Goal: Task Accomplishment & Management: Manage account settings

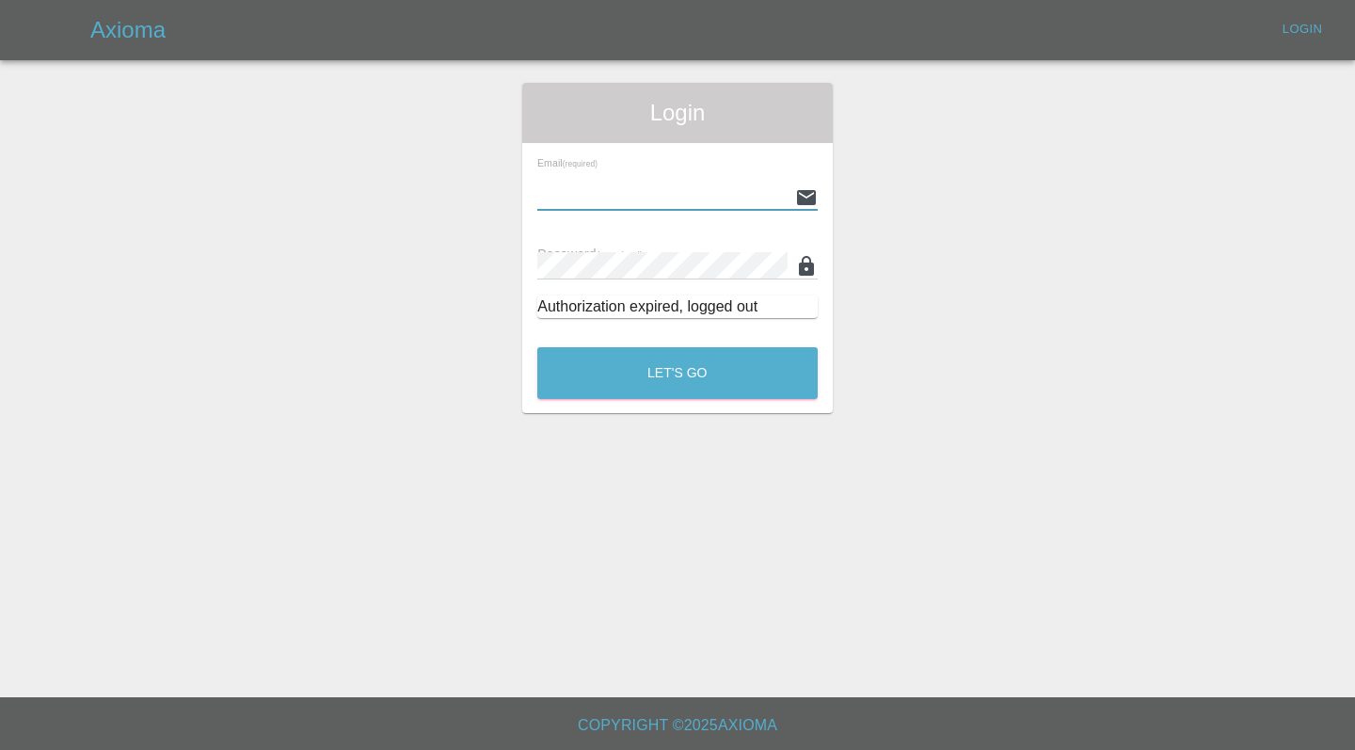
type input "[EMAIL_ADDRESS][DOMAIN_NAME]"
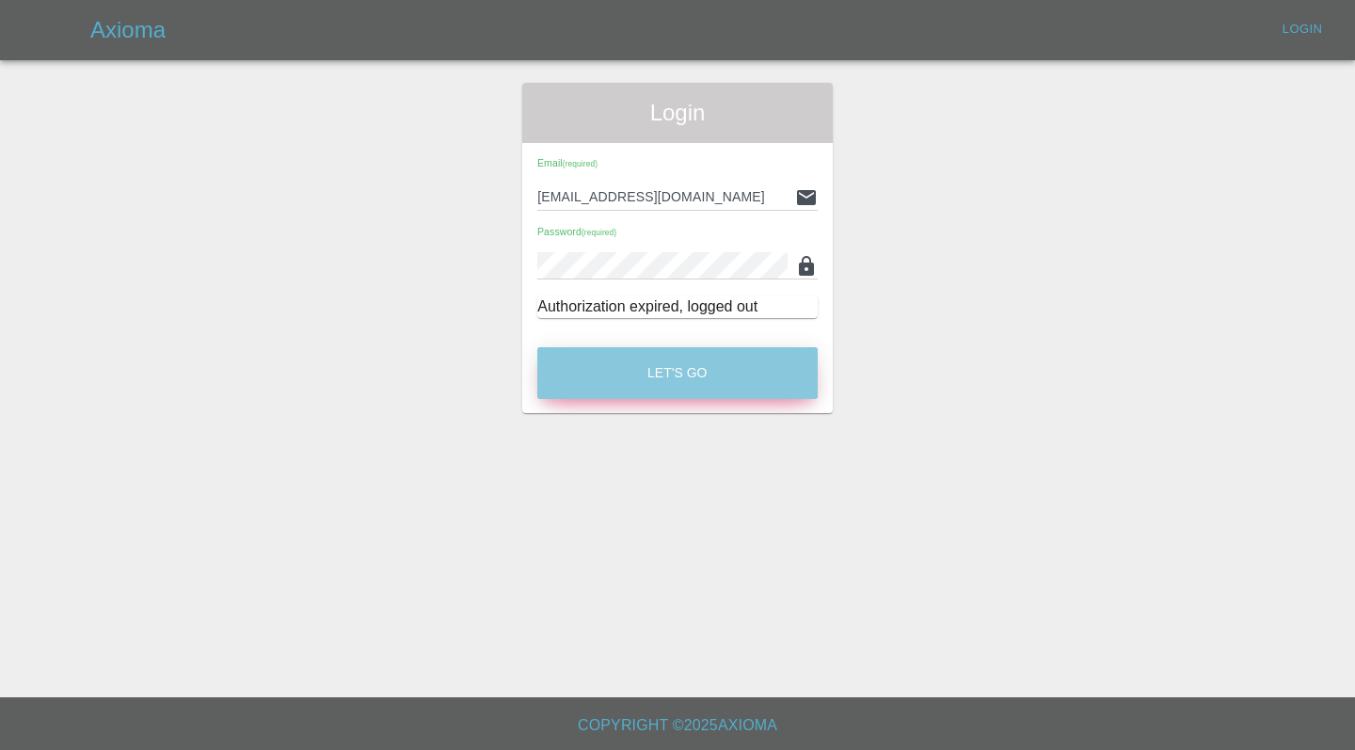
click at [684, 363] on button "Let's Go" at bounding box center [677, 373] width 280 height 52
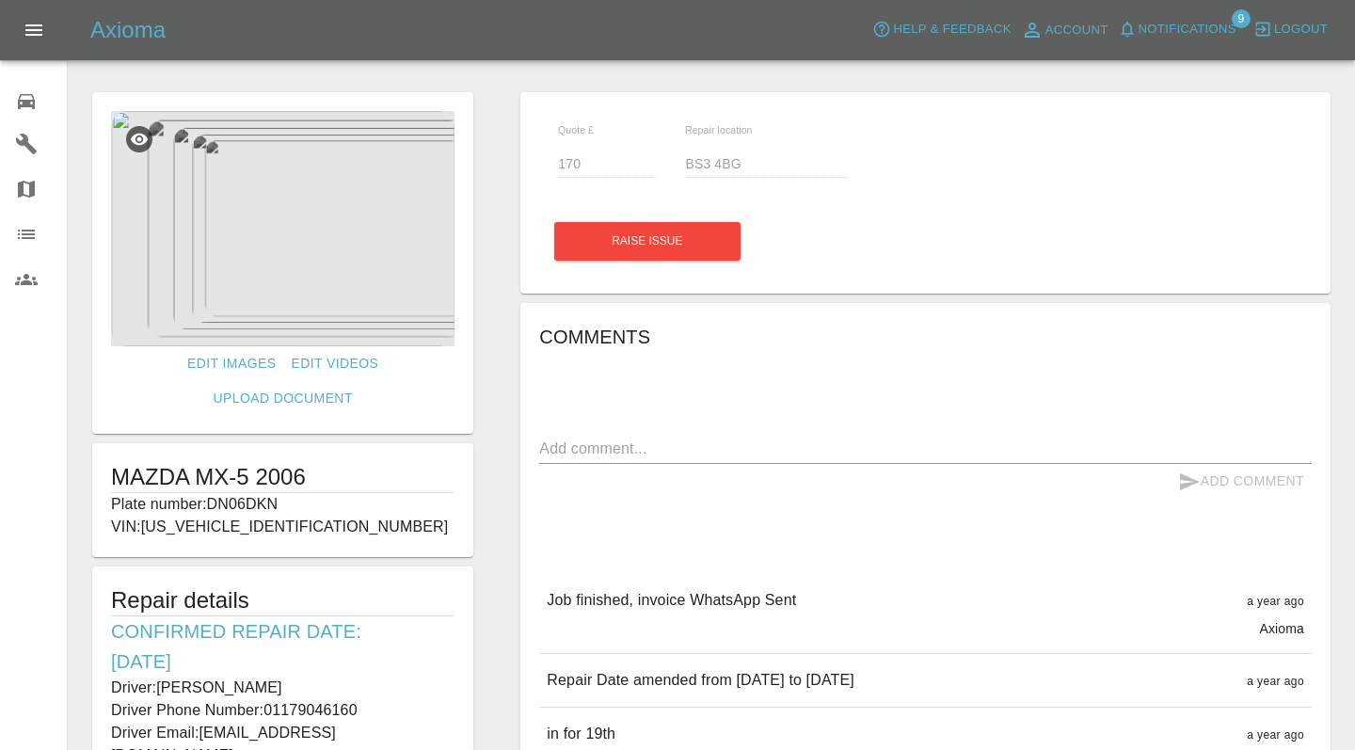
click at [25, 114] on link "0 Repair home" at bounding box center [33, 98] width 67 height 45
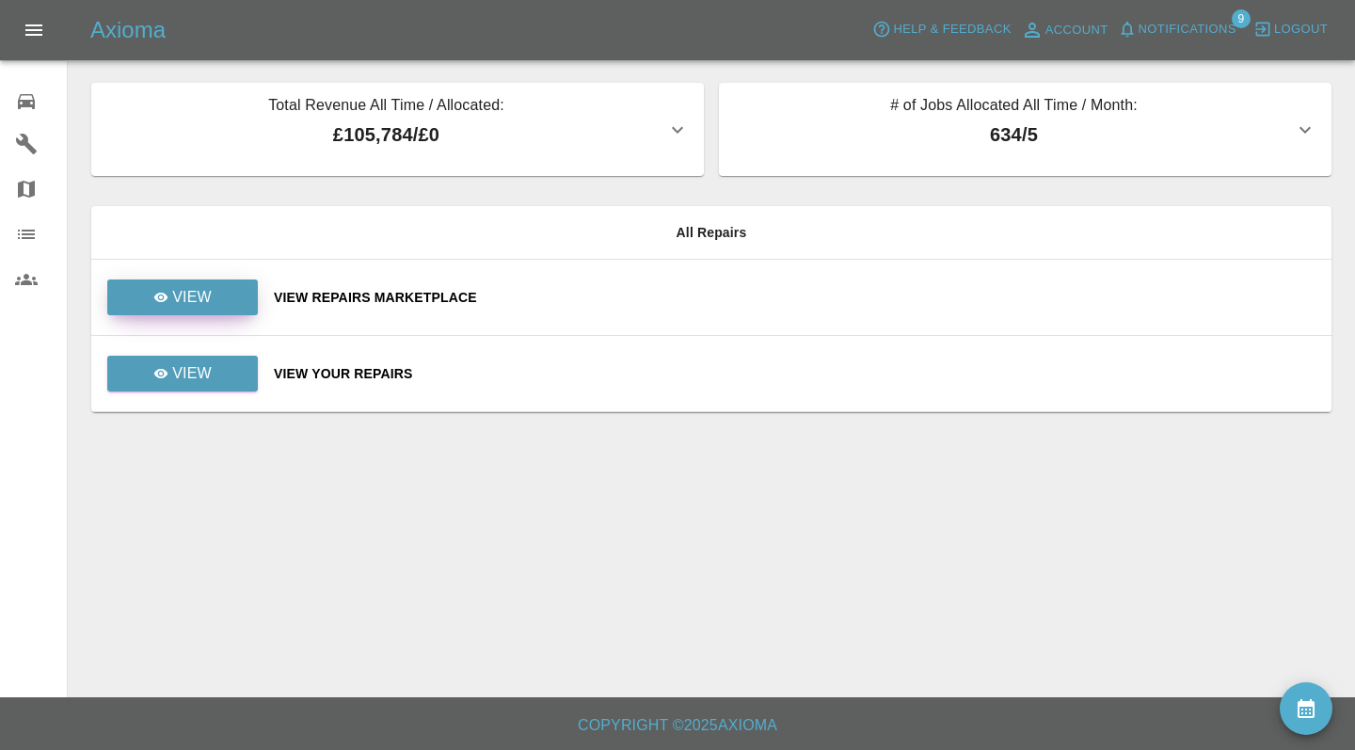
click at [178, 304] on p "View" at bounding box center [192, 297] width 40 height 23
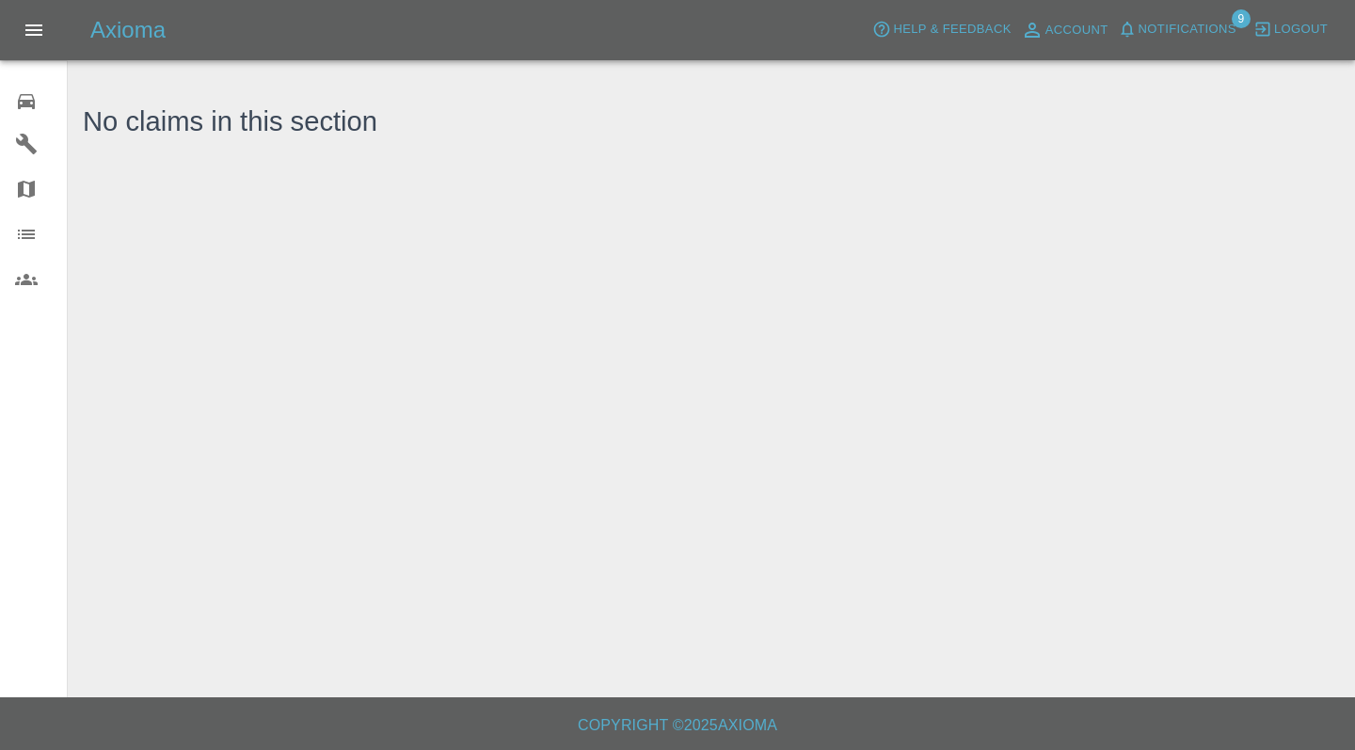
click at [29, 117] on link "0 Repair home" at bounding box center [33, 98] width 67 height 45
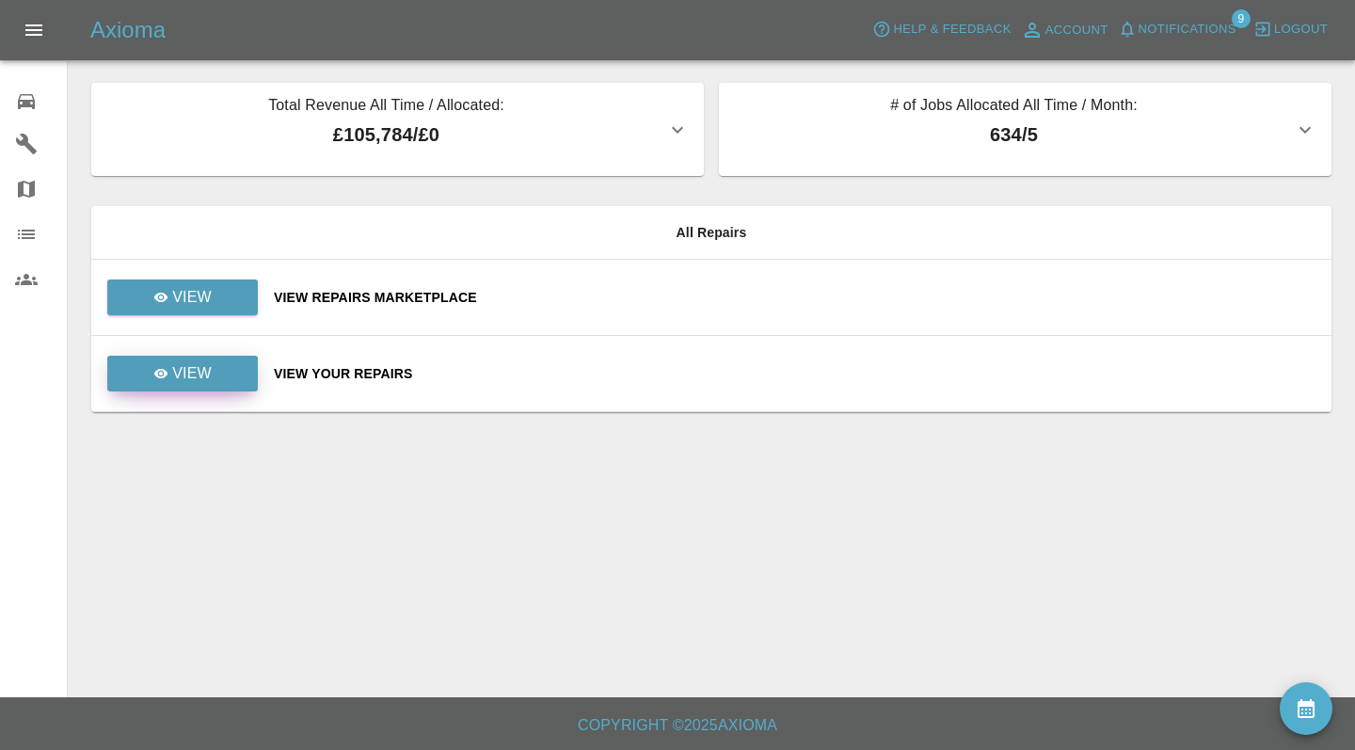
click at [203, 365] on p "View" at bounding box center [192, 373] width 40 height 23
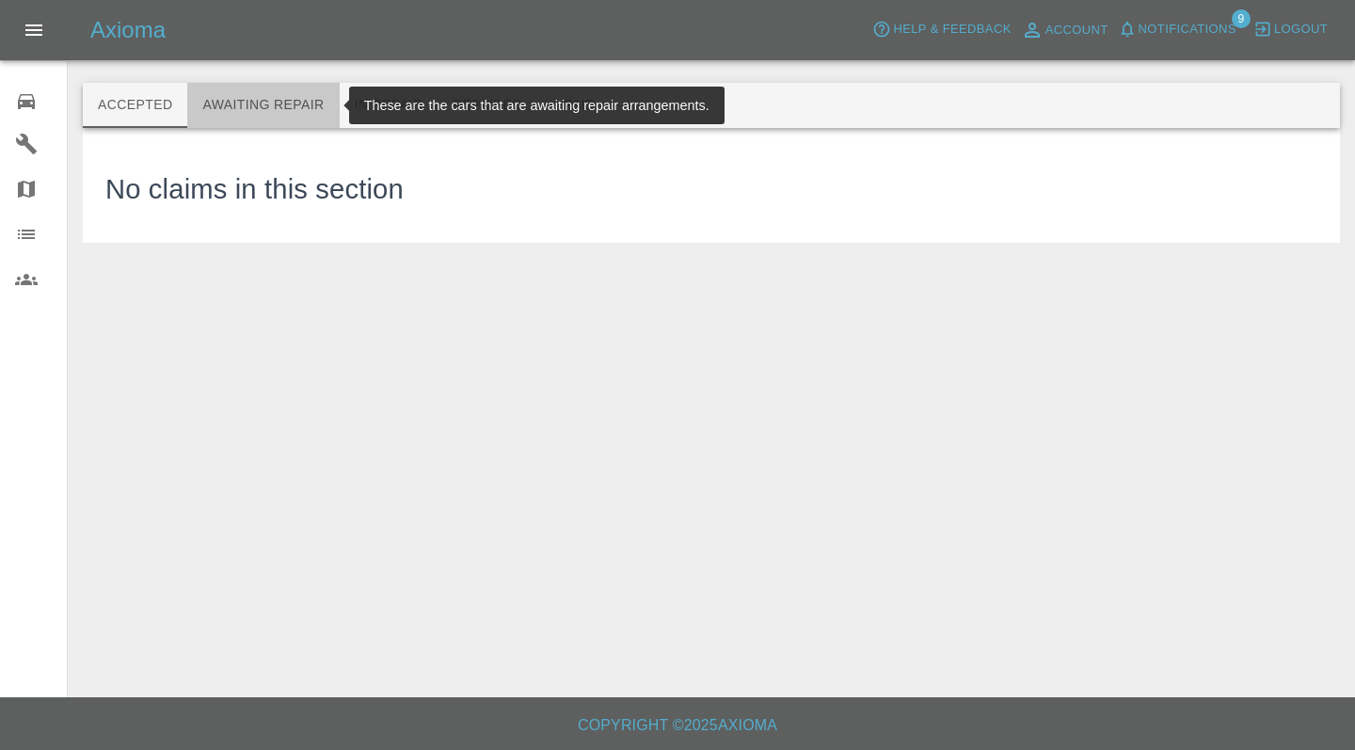
click at [253, 105] on button "Awaiting Repair" at bounding box center [263, 105] width 152 height 45
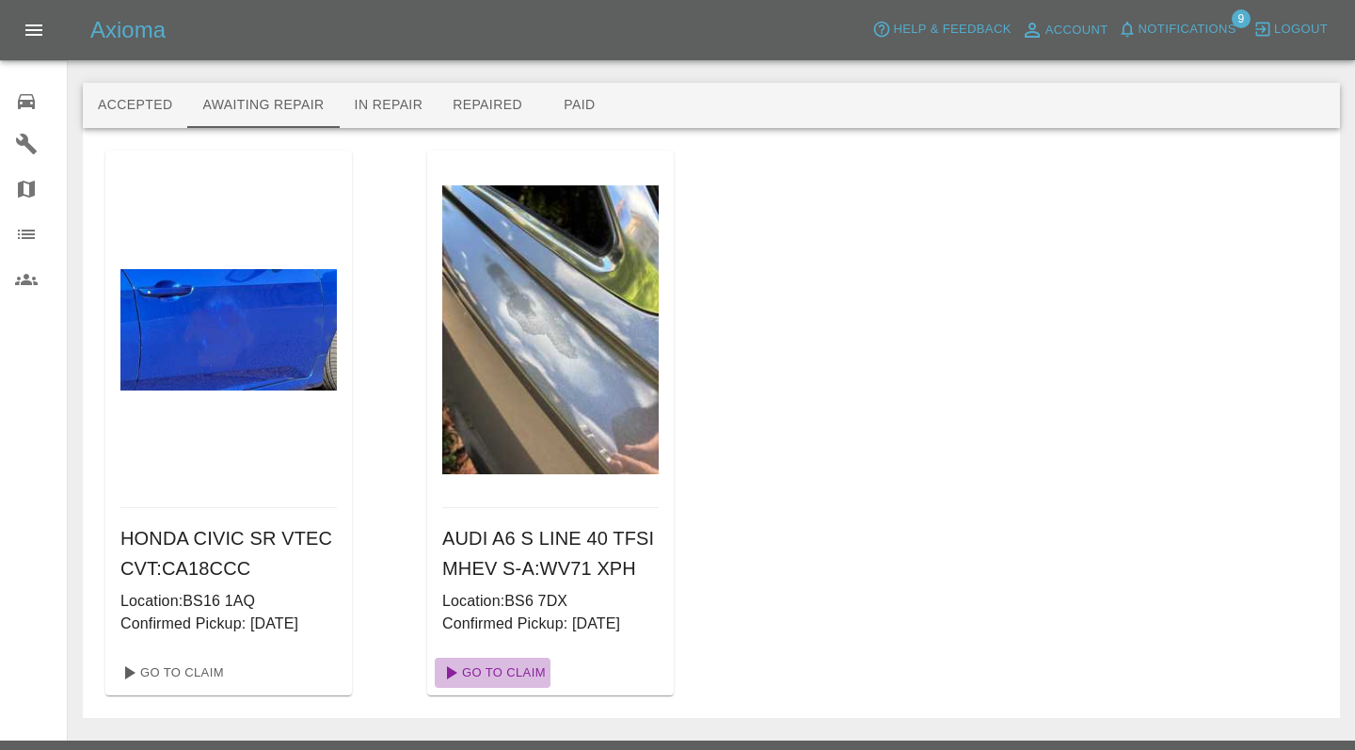
click at [519, 668] on link "Go To Claim" at bounding box center [493, 673] width 116 height 30
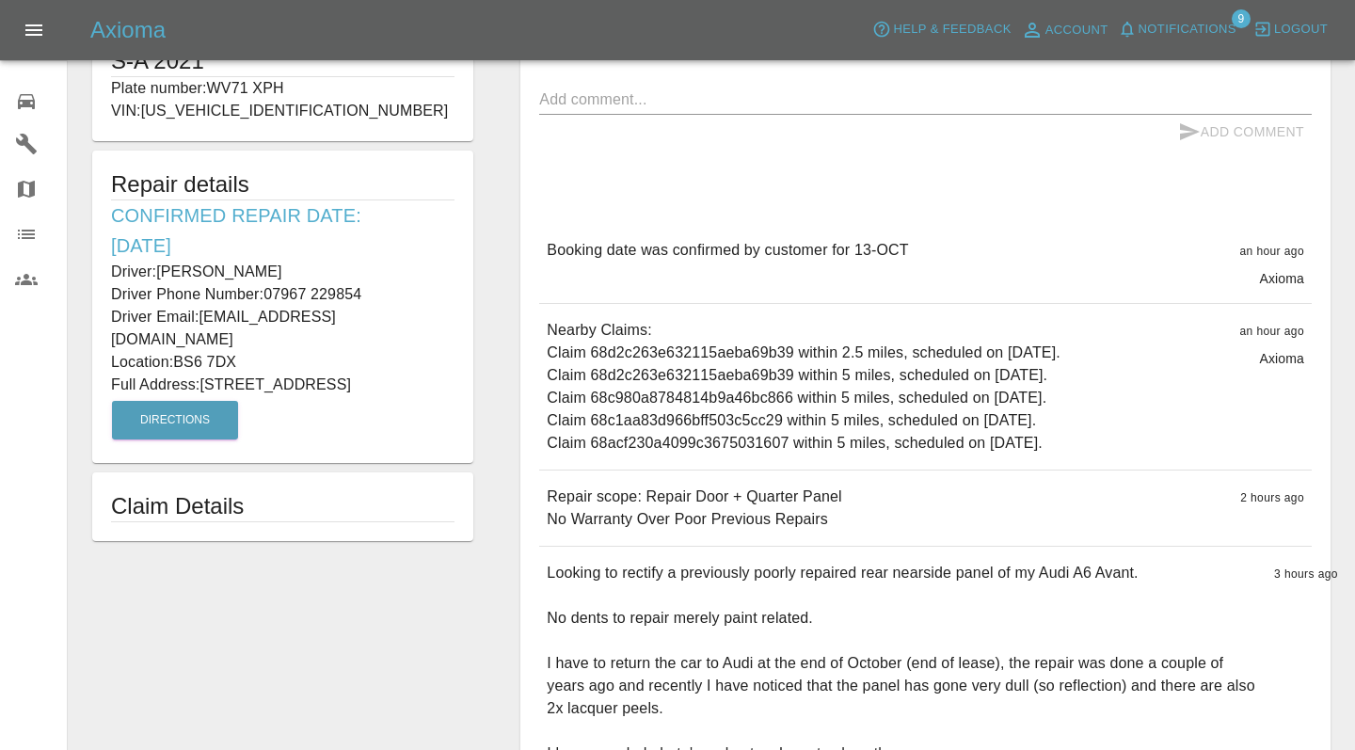
scroll to position [398, 0]
